Goal: Information Seeking & Learning: Learn about a topic

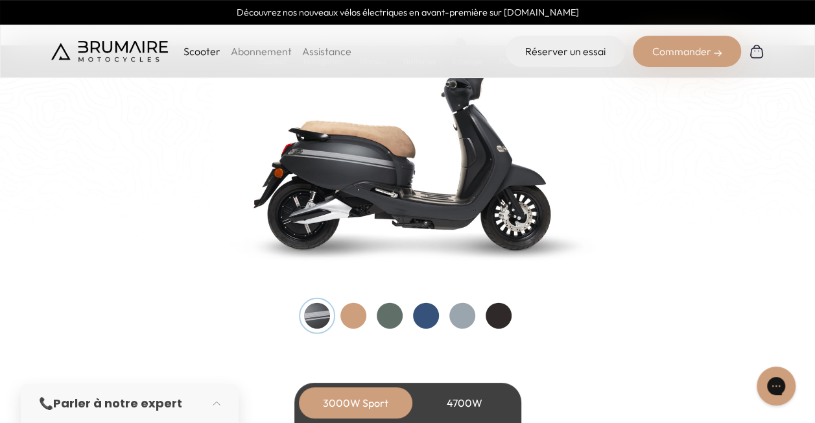
scroll to position [1398, 0]
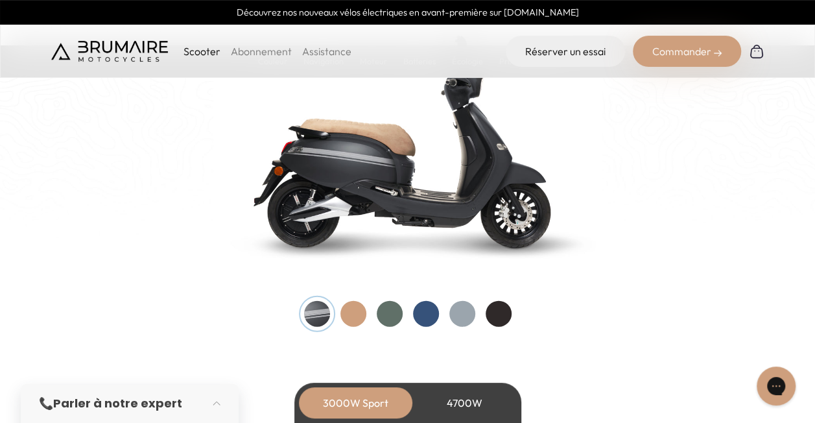
click at [423, 306] on div at bounding box center [426, 314] width 26 height 26
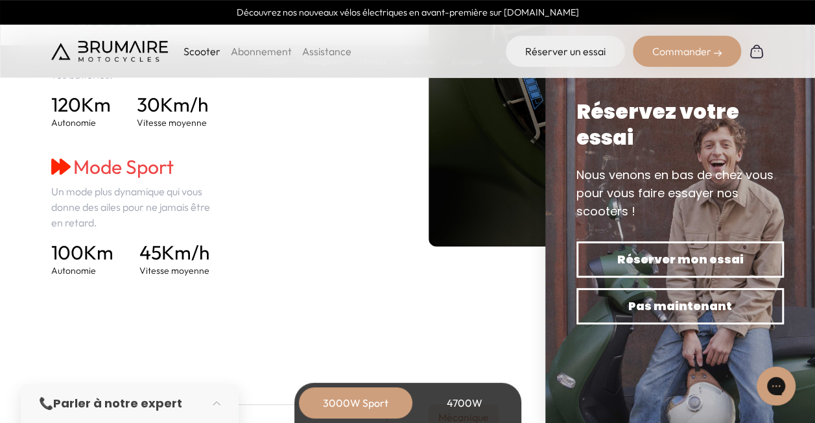
scroll to position [1965, 0]
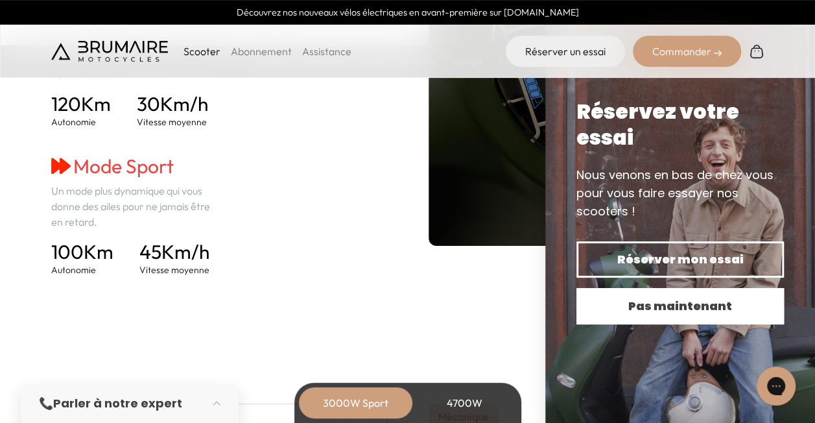
click at [624, 313] on span "Pas maintenant" at bounding box center [680, 306] width 162 height 18
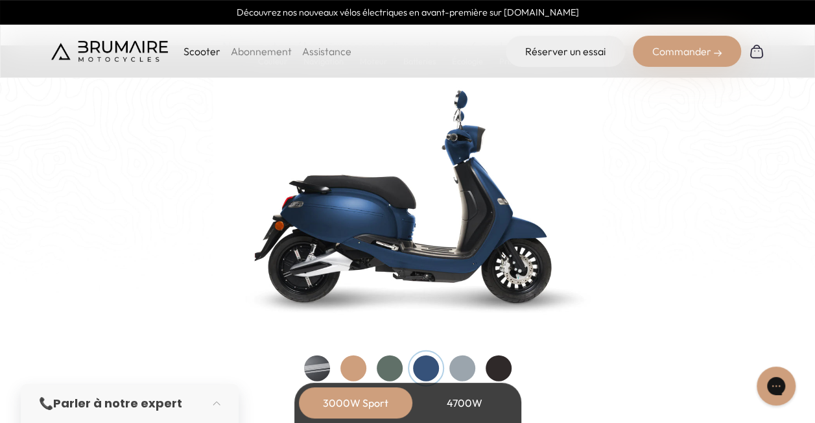
scroll to position [1338, 0]
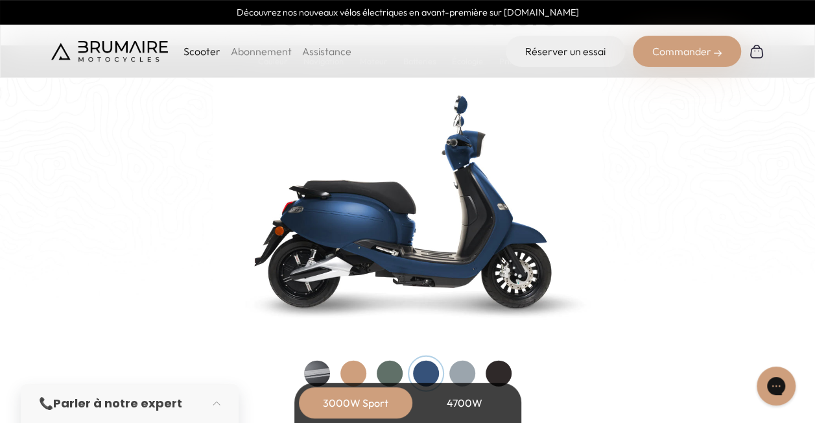
click at [465, 367] on div at bounding box center [463, 374] width 26 height 26
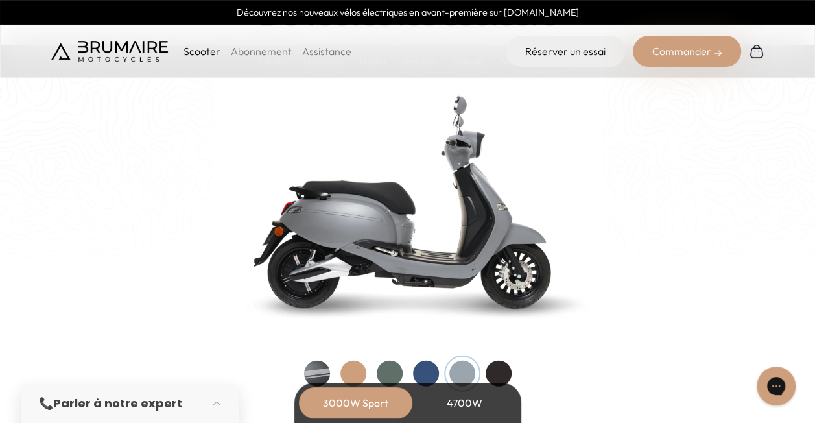
click at [435, 367] on div at bounding box center [426, 374] width 26 height 26
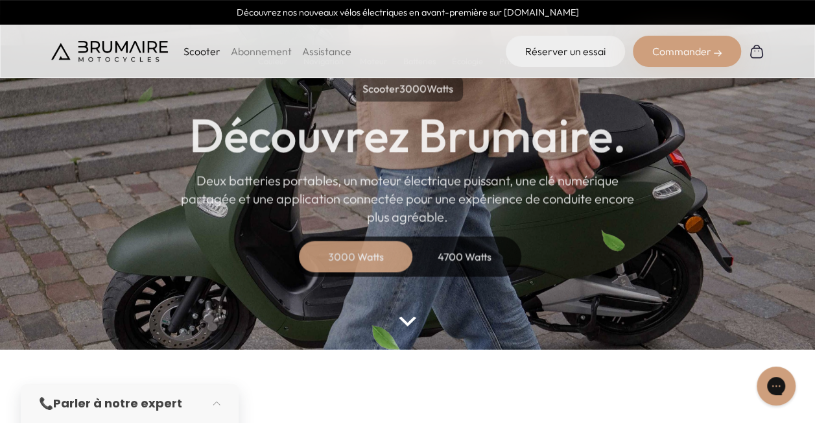
scroll to position [74, 0]
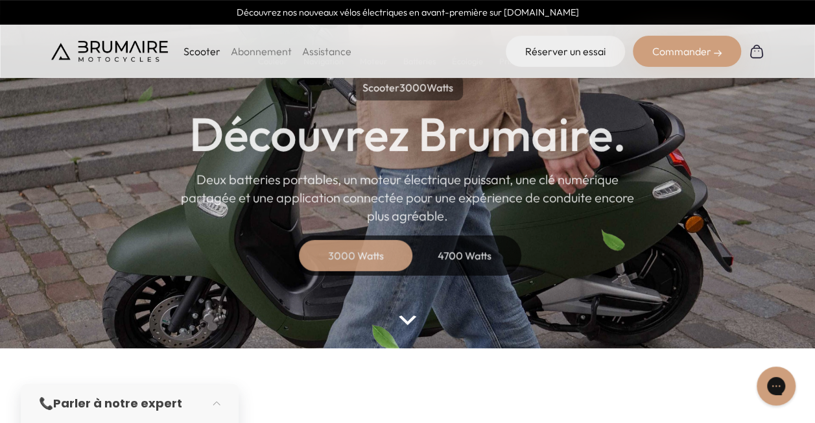
click at [476, 256] on div "4700 Watts" at bounding box center [465, 255] width 104 height 31
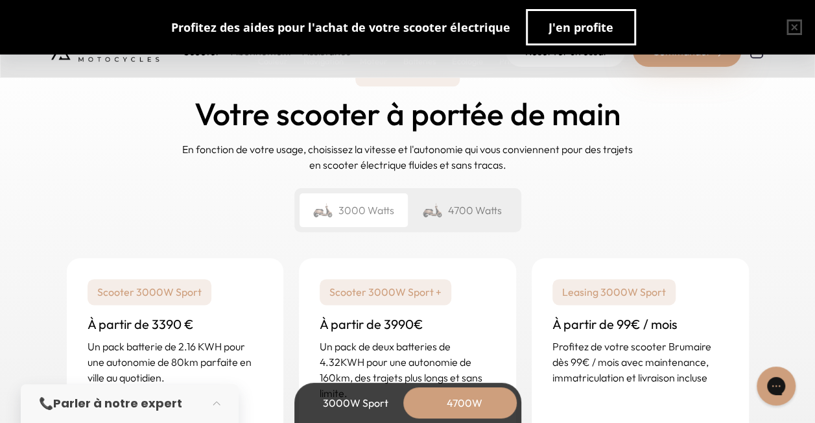
scroll to position [3187, 0]
click at [470, 214] on div "4700 Watts" at bounding box center [462, 211] width 108 height 34
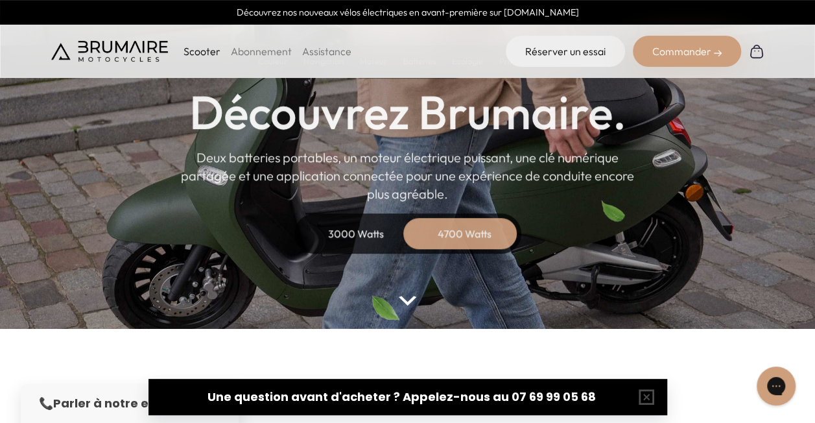
scroll to position [0, 0]
